Goal: Information Seeking & Learning: Find specific page/section

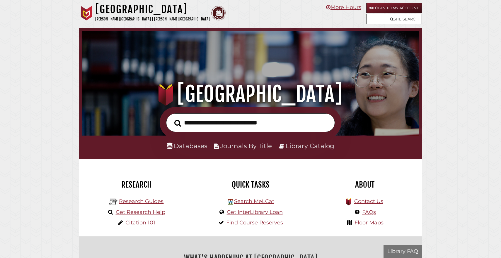
scroll to position [111, 334]
click at [210, 124] on input "text" at bounding box center [250, 123] width 169 height 19
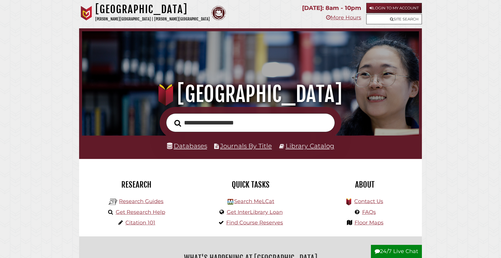
type input "**********"
click at [171, 118] on button "Search" at bounding box center [177, 123] width 13 height 11
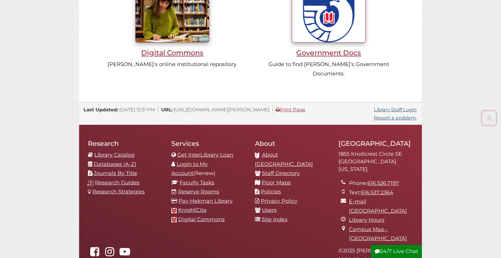
scroll to position [606, 0]
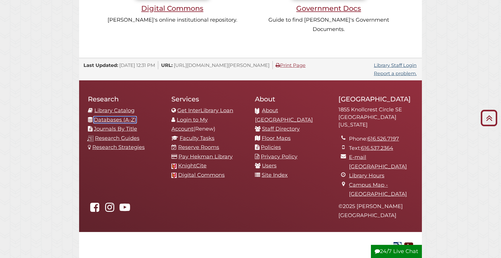
click at [122, 117] on link "Databases (A-Z)" at bounding box center [115, 120] width 42 height 6
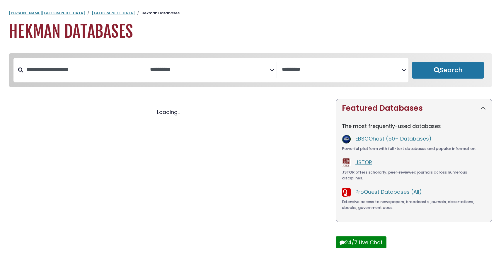
select select "Database Subject Filter"
select select "Database Vendors Filter"
select select "Database Subject Filter"
select select "Database Vendors Filter"
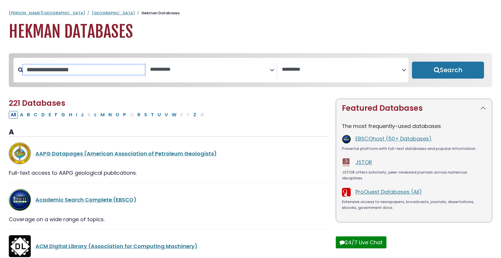
click at [67, 67] on input "Search database by title or keyword" at bounding box center [83, 70] width 121 height 10
type input "****"
click at [412, 62] on button "Search" at bounding box center [448, 70] width 72 height 17
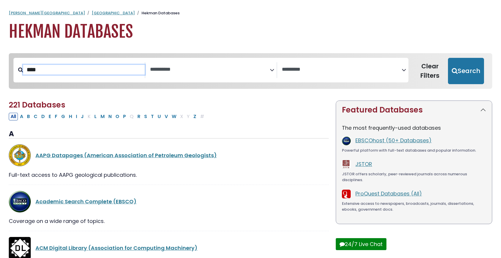
select select "Database Subject Filter"
select select "Database Vendors Filter"
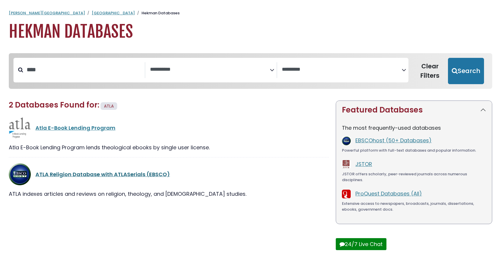
click at [71, 177] on link "ATLA Religion Database with ATLASerials (EBSCO)" at bounding box center [102, 174] width 134 height 7
click at [88, 175] on link "ATLA Religion Database with ATLASerials (EBSCO)" at bounding box center [102, 174] width 134 height 7
